Goal: Check status: Check status

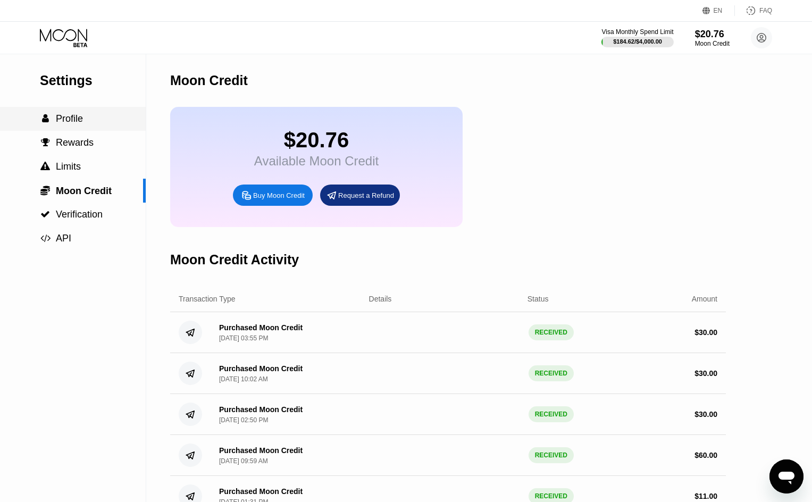
click at [82, 124] on span "Profile" at bounding box center [69, 118] width 27 height 11
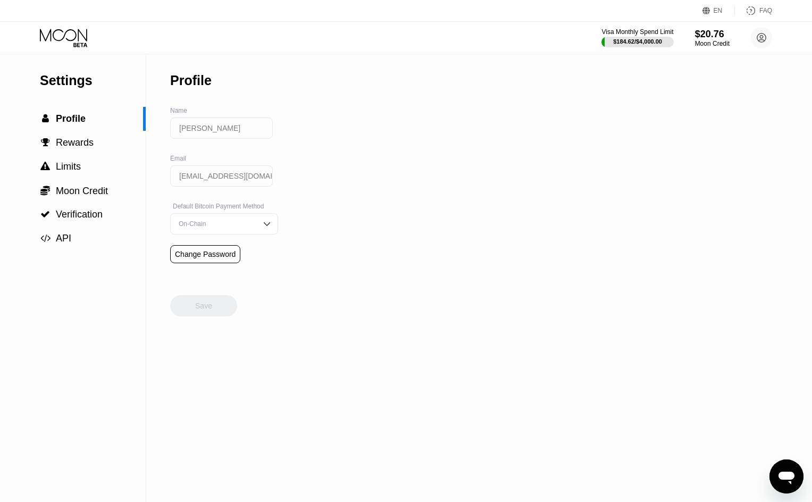
click at [74, 36] on icon at bounding box center [64, 38] width 49 height 19
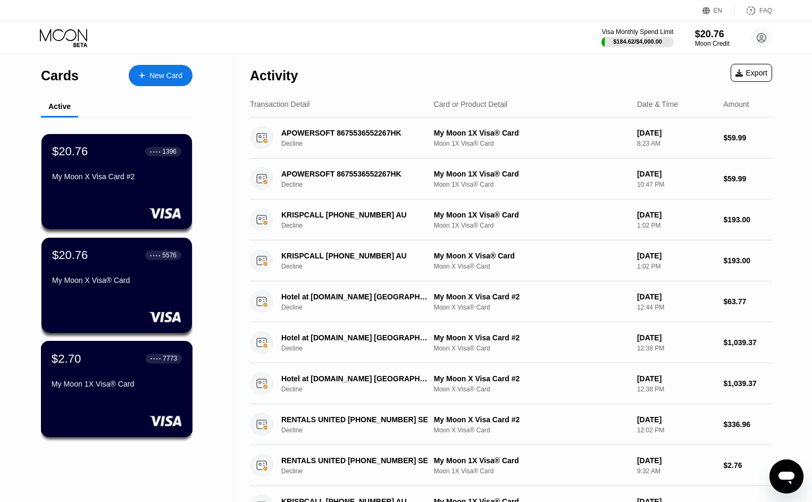
click at [124, 388] on div "My Moon 1X Visa® Card" at bounding box center [117, 384] width 130 height 9
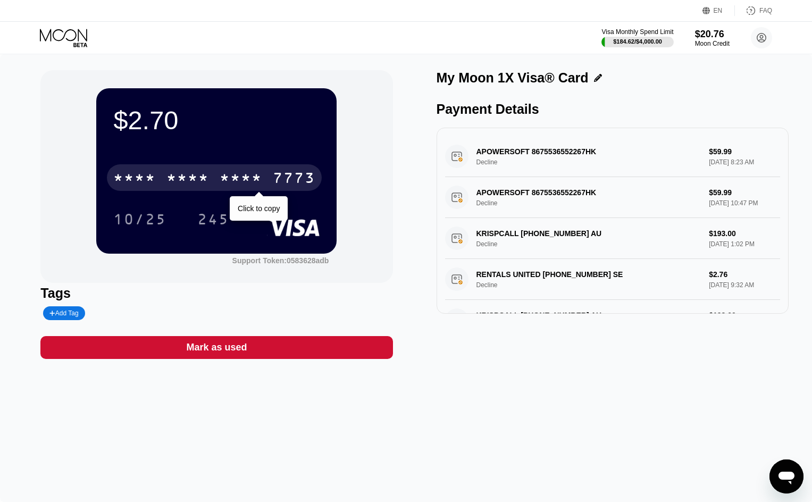
click at [305, 181] on div "7773" at bounding box center [294, 179] width 43 height 17
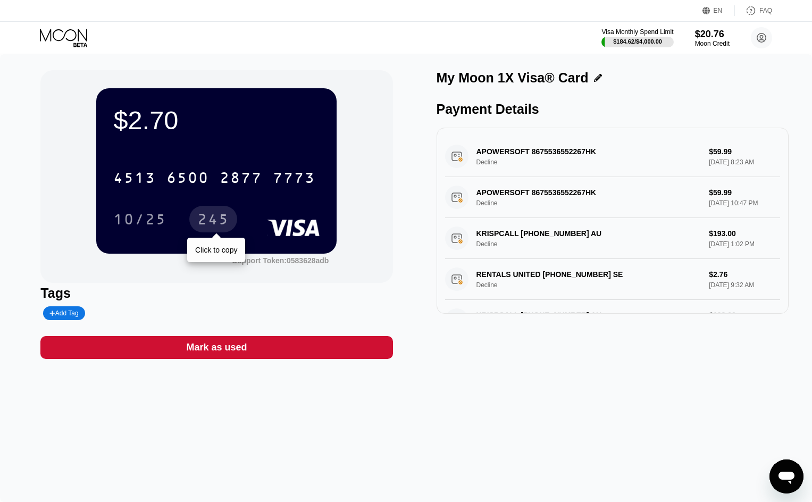
click at [214, 223] on div "245" at bounding box center [213, 220] width 32 height 17
click at [61, 48] on div "Visa Monthly Spend Limit $184.62 / $4,000.00 $20.76 Moon Credit Adam Muller ada…" at bounding box center [406, 38] width 812 height 32
click at [64, 34] on icon at bounding box center [64, 38] width 49 height 19
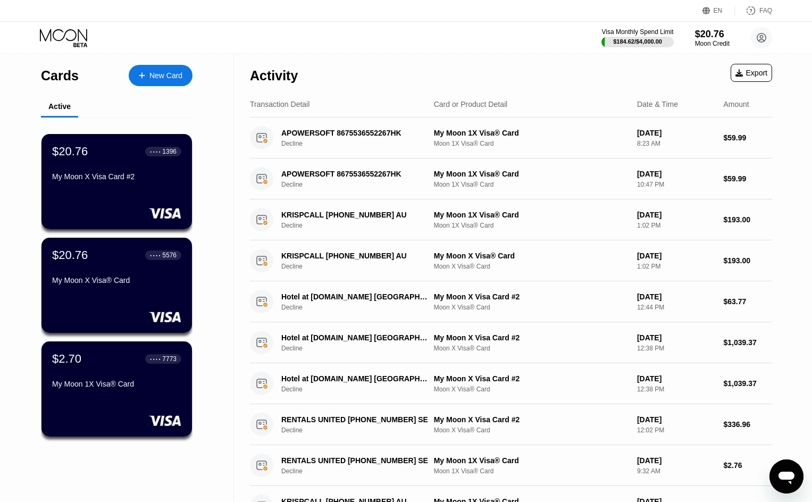
drag, startPoint x: 134, startPoint y: 272, endPoint x: 356, endPoint y: 0, distance: 351.2
click at [132, 272] on div "$20.76 ● ● ● ● 5576 My Moon X Visa® Card" at bounding box center [116, 268] width 129 height 40
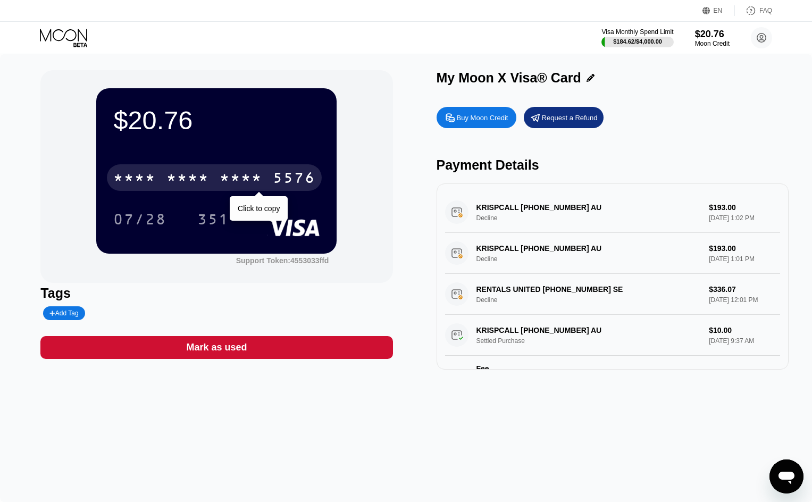
click at [271, 177] on div "* * * * * * * * * * * * 5576" at bounding box center [214, 177] width 215 height 27
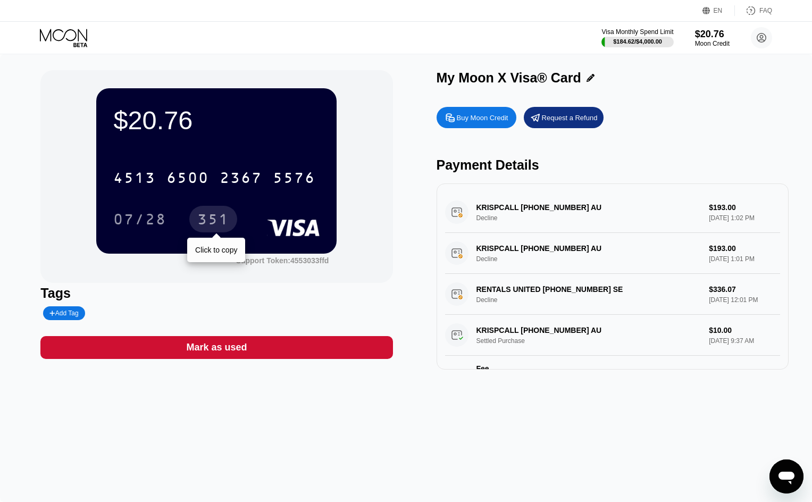
click at [228, 221] on div "351" at bounding box center [213, 220] width 32 height 17
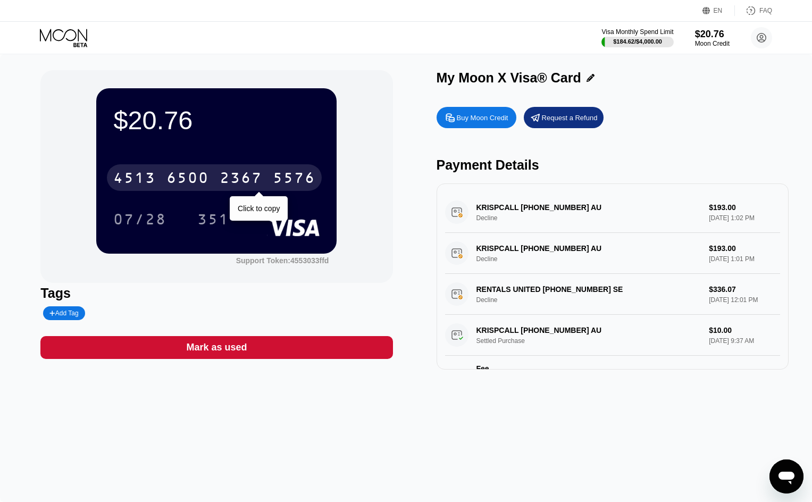
click at [269, 173] on div "4513 6500 2367 5576" at bounding box center [214, 177] width 215 height 27
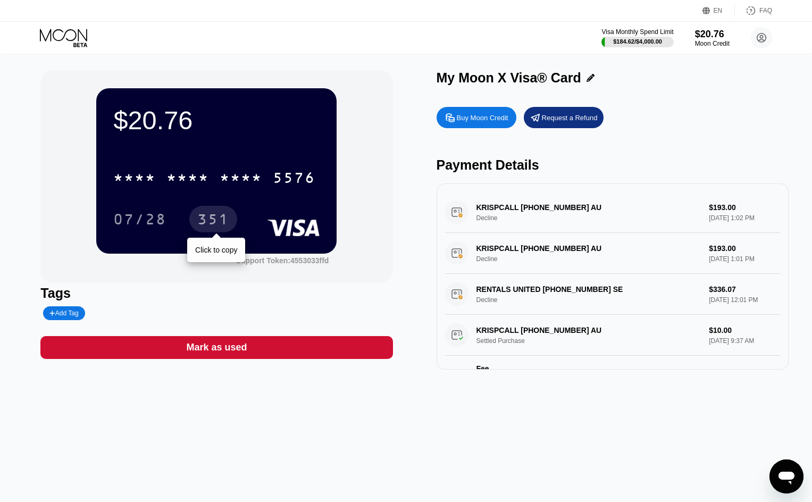
drag, startPoint x: 215, startPoint y: 221, endPoint x: 264, endPoint y: 187, distance: 59.6
click at [215, 221] on div "351" at bounding box center [213, 220] width 32 height 17
click at [80, 35] on icon at bounding box center [64, 38] width 49 height 19
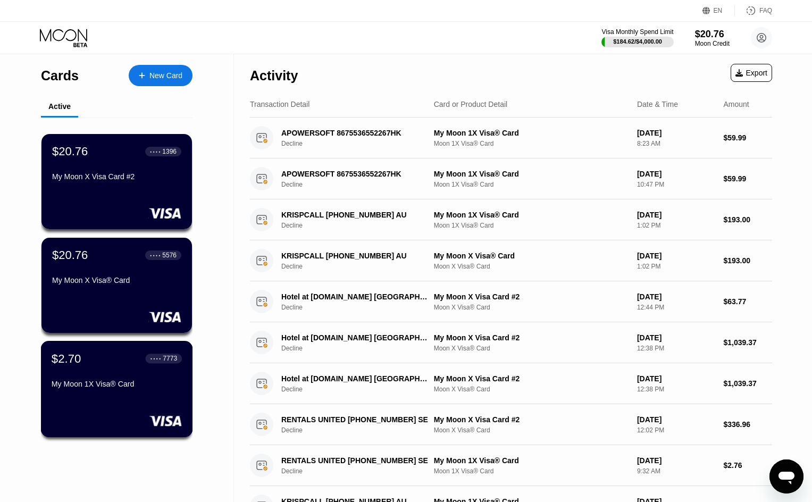
click at [126, 388] on div "My Moon 1X Visa® Card" at bounding box center [117, 384] width 130 height 9
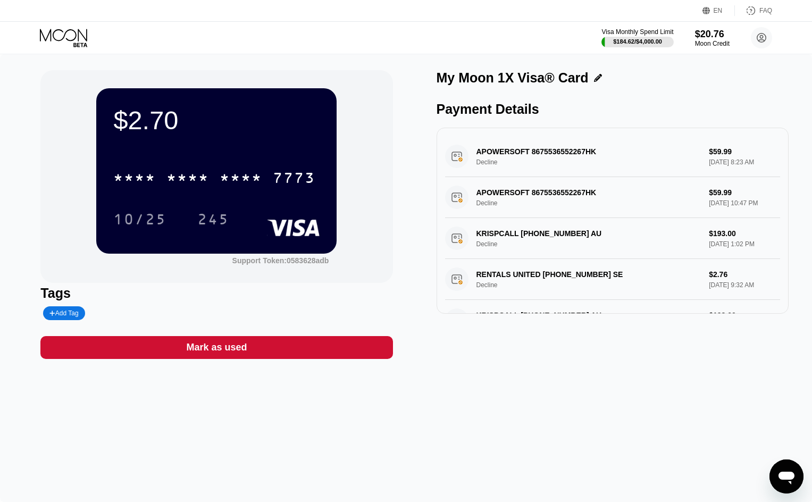
drag, startPoint x: 714, startPoint y: 411, endPoint x: 705, endPoint y: 383, distance: 29.1
click at [713, 411] on div "$2.70 * * * * * * * * * * * * 7773 10/25 245 Support Token: 0583628adb Tags Add…" at bounding box center [406, 278] width 812 height 448
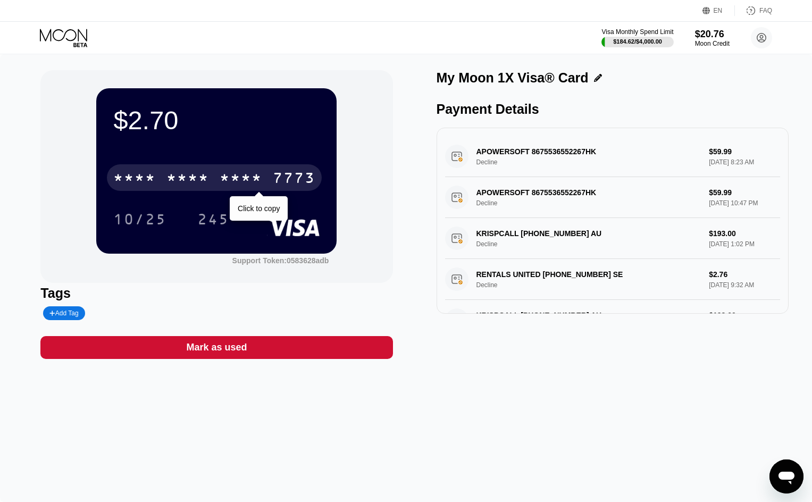
click at [253, 181] on div "* * * *" at bounding box center [241, 179] width 43 height 17
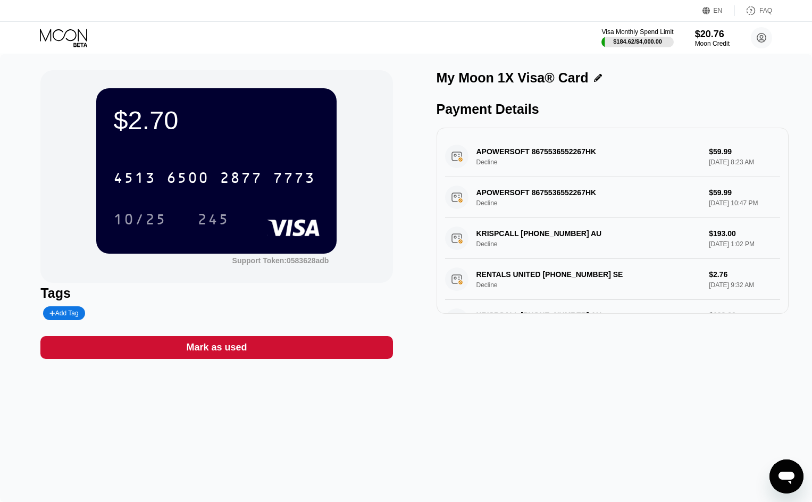
click at [703, 406] on div "$2.70 4513 6500 2877 7773 10/25 245 Support Token: 0583628adb Tags Add Tag Mark…" at bounding box center [406, 278] width 812 height 448
click at [219, 224] on div "245" at bounding box center [213, 220] width 32 height 17
click at [726, 406] on div "$2.70 4513 6500 2877 7773 10/25 245 Support Token: 0583628adb Tags Add Tag Mark…" at bounding box center [406, 278] width 812 height 448
click at [63, 40] on icon at bounding box center [64, 38] width 49 height 19
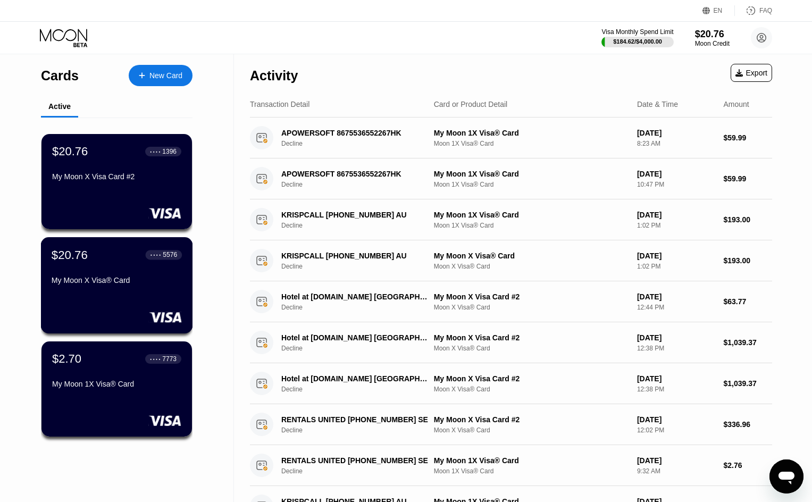
click at [114, 294] on div "$20.76 ● ● ● ● 5576 My Moon X Visa® Card" at bounding box center [117, 285] width 152 height 96
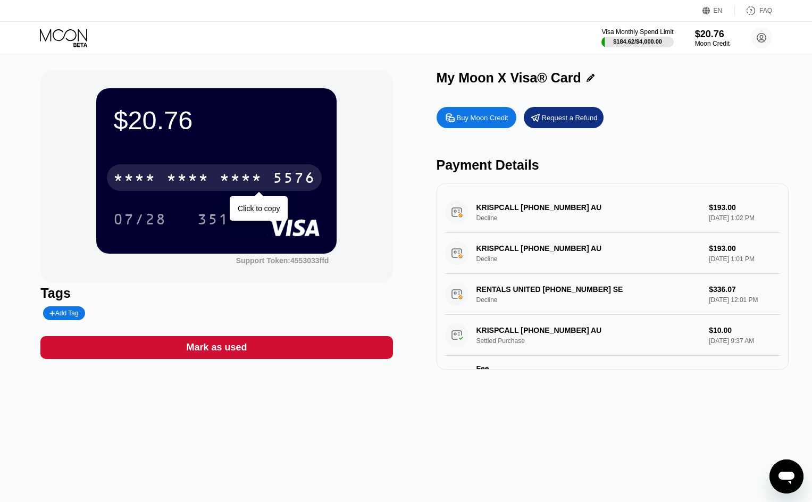
click at [239, 188] on div "* * * *" at bounding box center [241, 179] width 43 height 17
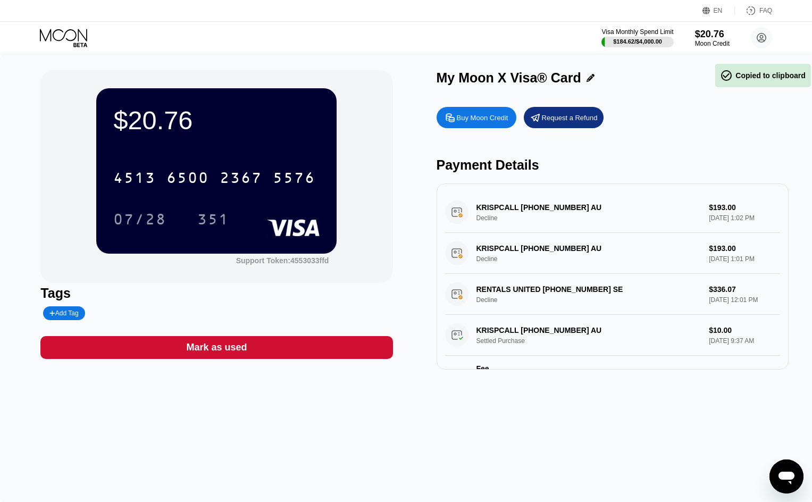
click at [750, 420] on div "$20.76 4513 6500 2367 5576 07/28 351 Support Token: 4553033ffd Tags Add Tag Mar…" at bounding box center [406, 278] width 812 height 448
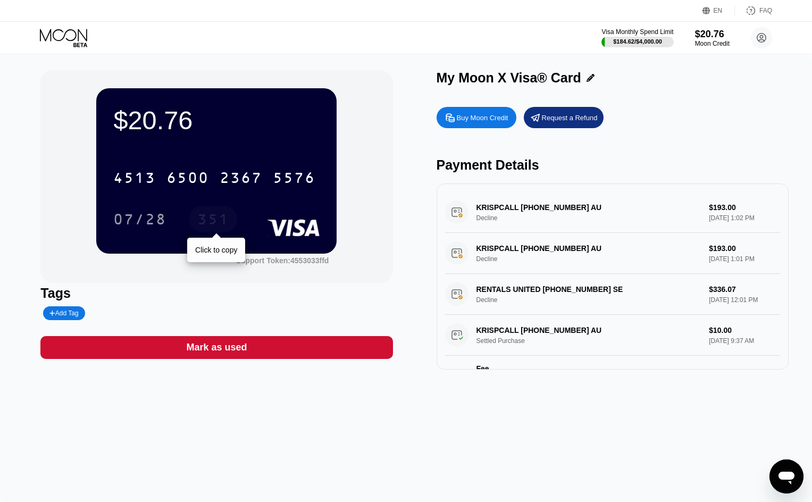
click at [210, 220] on div "351" at bounding box center [213, 220] width 32 height 17
click at [744, 422] on div "$20.76 4513 6500 2367 5576 07/28 351 Support Token: 4553033ffd Tags Add Tag Mar…" at bounding box center [406, 278] width 812 height 448
click at [748, 128] on div "Buy Moon Credit Request a Refund" at bounding box center [613, 117] width 352 height 21
click at [781, 115] on div "Buy Moon Credit Request a Refund" at bounding box center [613, 117] width 352 height 21
click at [763, 104] on div "Buy Moon Credit Request a Refund Payment Details KRISPCALL +61480028317 AU Decl…" at bounding box center [613, 236] width 352 height 268
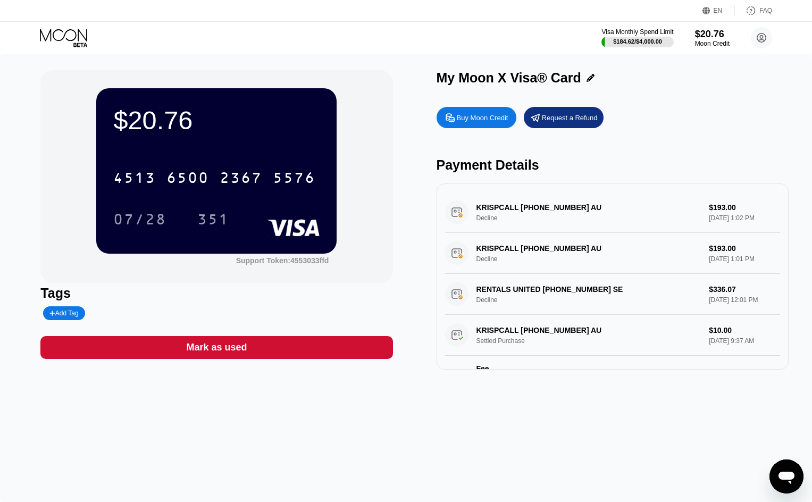
click at [742, 155] on div "Buy Moon Credit Request a Refund Payment Details KRISPCALL +61480028317 AU Decl…" at bounding box center [613, 236] width 352 height 268
click at [53, 37] on icon at bounding box center [63, 35] width 47 height 12
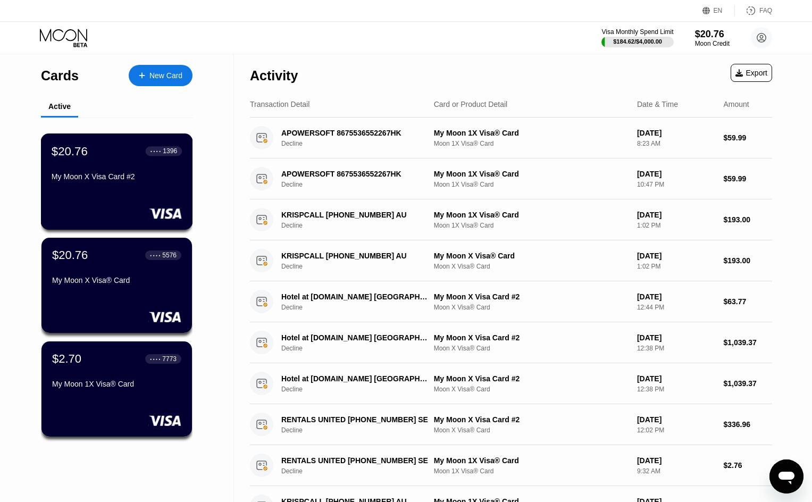
click at [137, 181] on div "My Moon X Visa Card #2" at bounding box center [117, 176] width 130 height 9
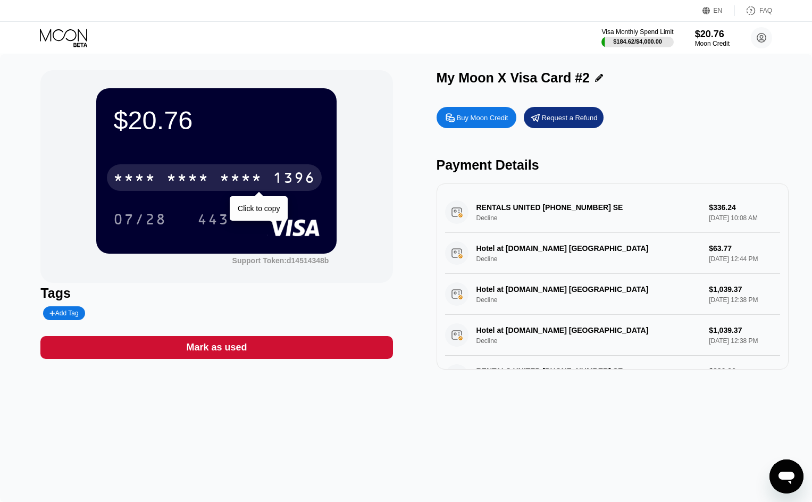
click at [249, 177] on div "* * * *" at bounding box center [241, 179] width 43 height 17
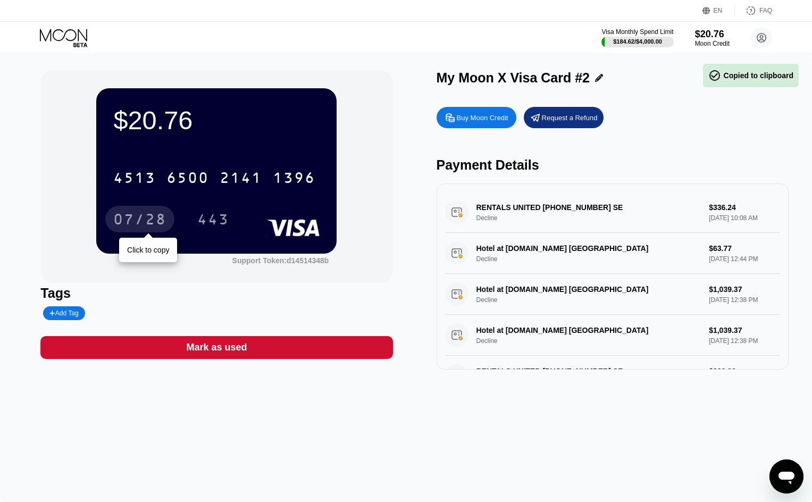
click at [147, 221] on div "07/28" at bounding box center [139, 220] width 53 height 17
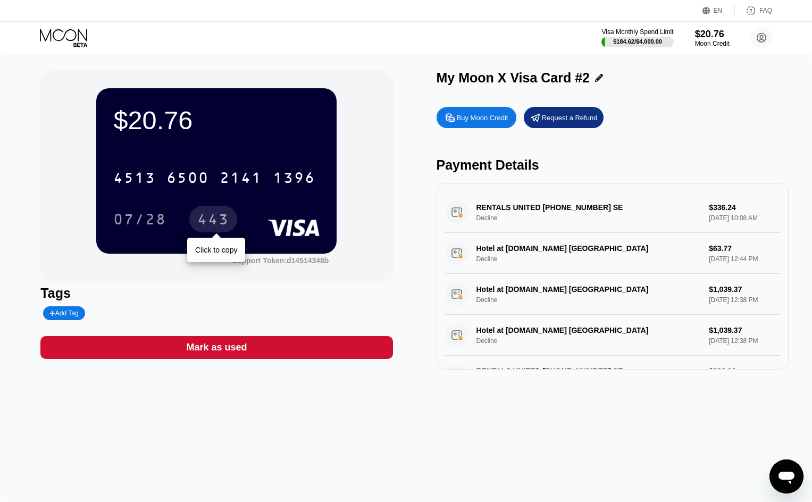
click at [219, 220] on div "443" at bounding box center [213, 220] width 32 height 17
click at [72, 43] on icon at bounding box center [64, 38] width 49 height 19
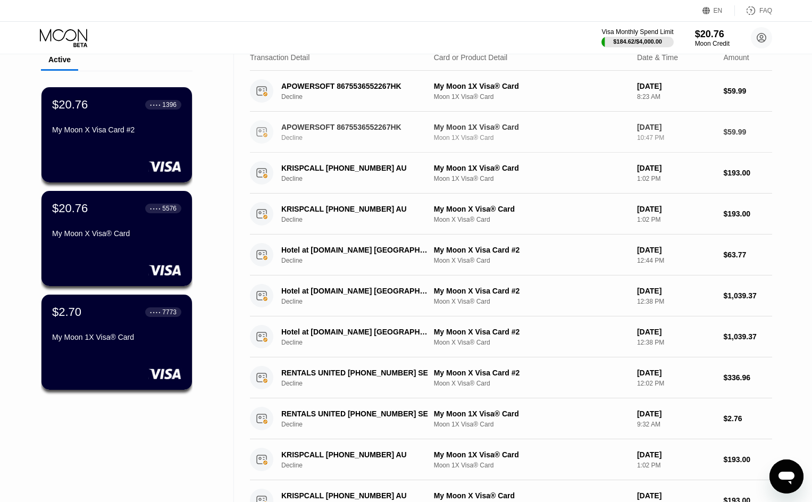
scroll to position [53, 0]
